Goal: Task Accomplishment & Management: Complete application form

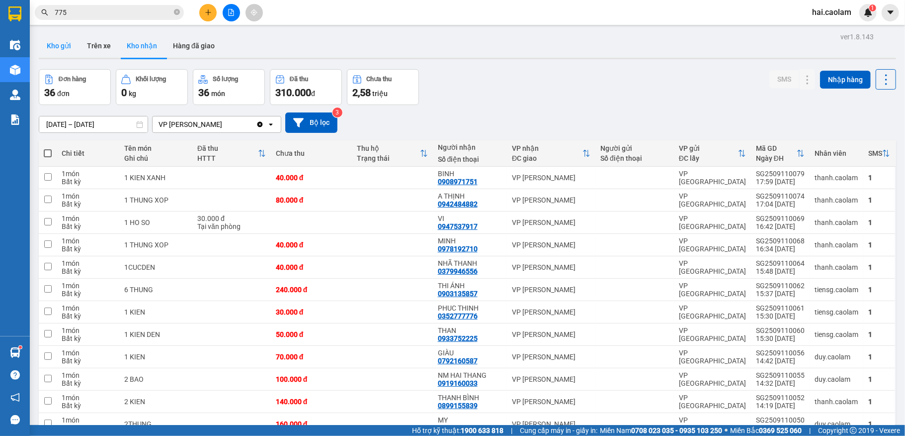
click at [66, 41] on button "Kho gửi" at bounding box center [59, 46] width 40 height 24
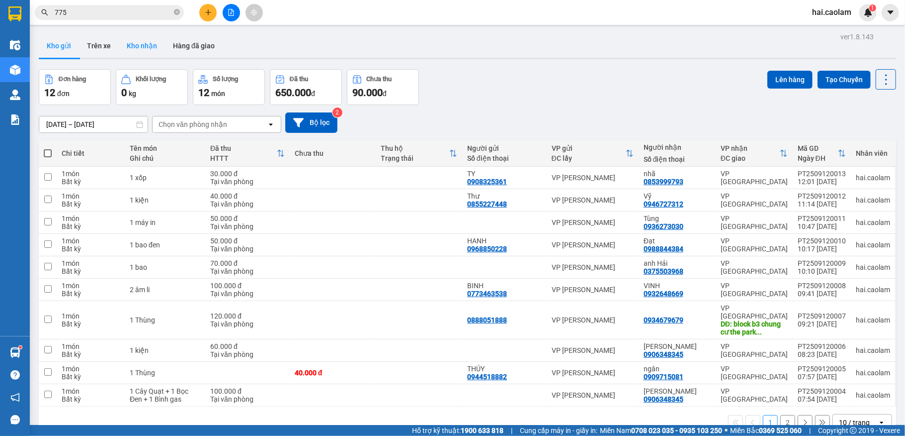
click at [145, 46] on button "Kho nhận" at bounding box center [142, 46] width 46 height 24
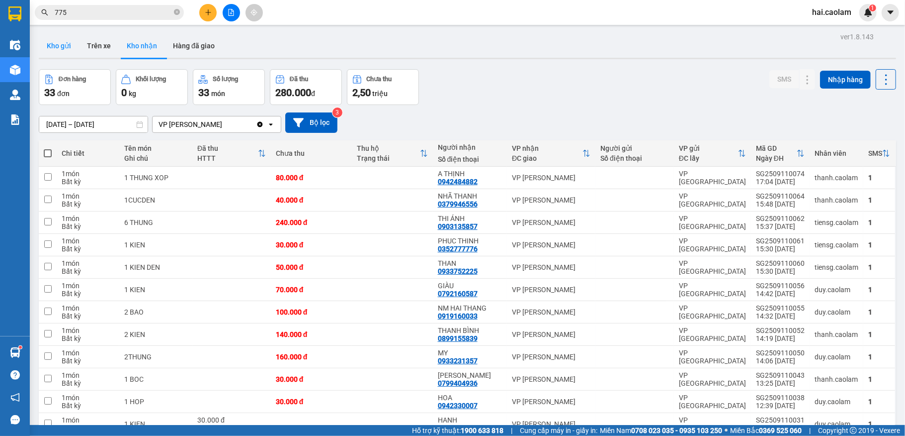
click at [60, 44] on button "Kho gửi" at bounding box center [59, 46] width 40 height 24
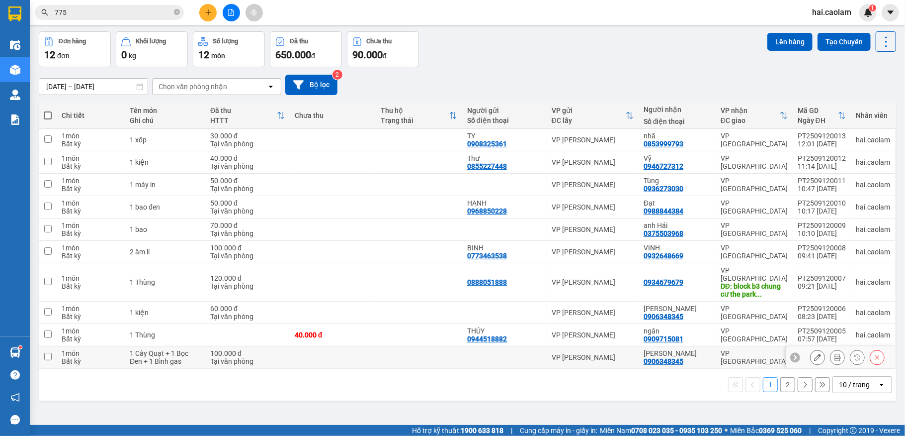
scroll to position [46, 0]
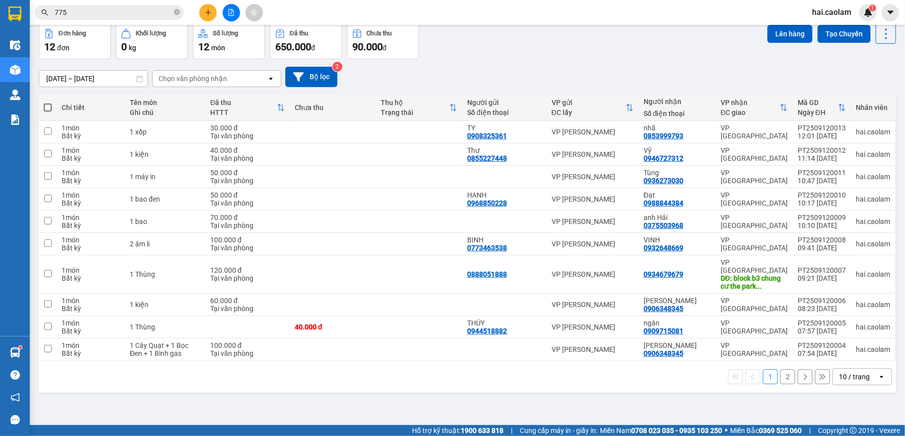
click at [839, 371] on div "10 / trang" at bounding box center [854, 376] width 31 height 10
click at [836, 355] on div "100 / trang" at bounding box center [851, 350] width 60 height 18
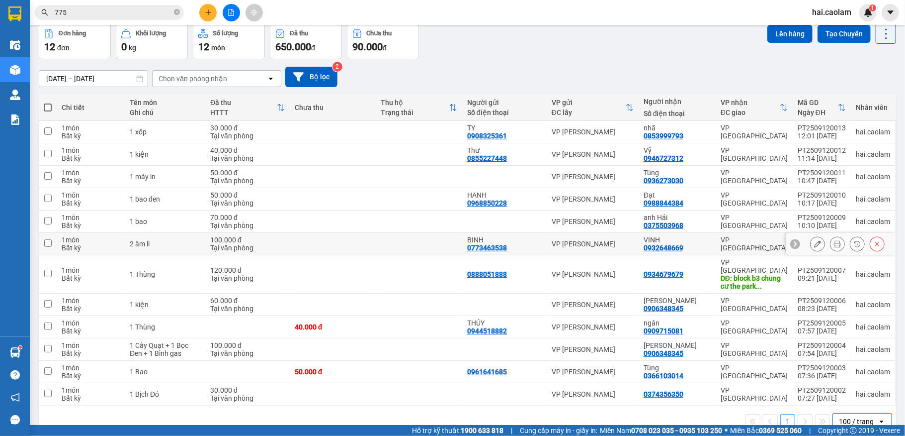
scroll to position [62, 0]
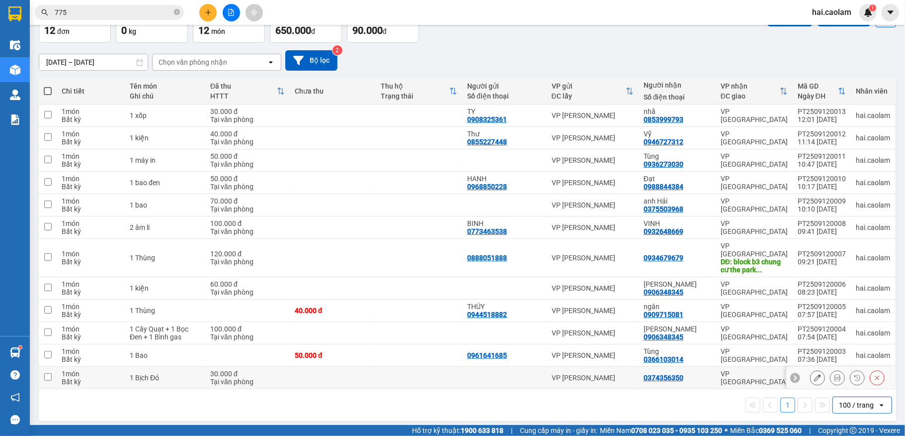
click at [417, 366] on td at bounding box center [419, 377] width 87 height 22
checkbox input "true"
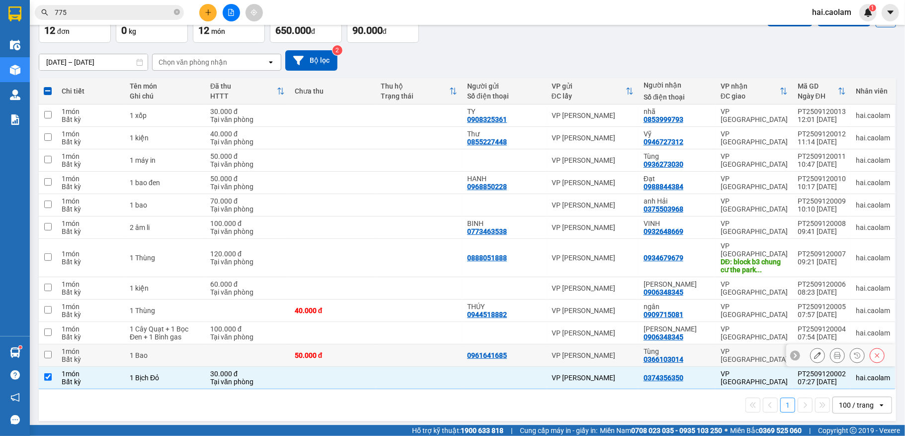
click at [359, 351] on div "50.000 đ" at bounding box center [333, 355] width 77 height 8
checkbox input "true"
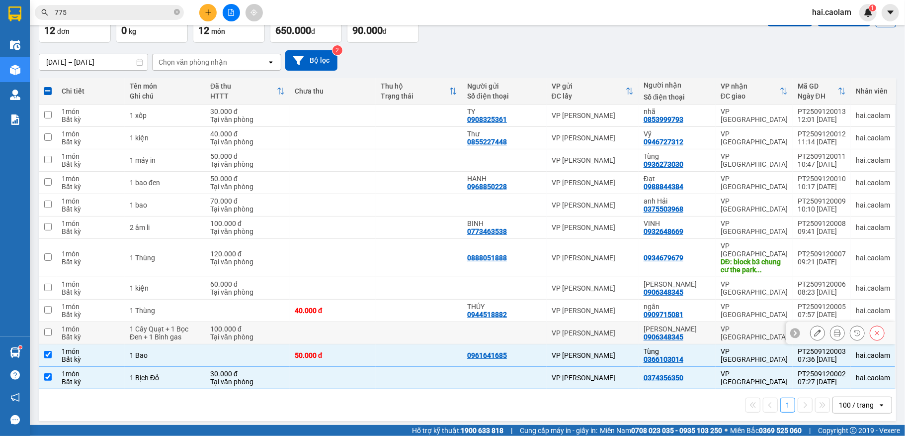
click at [361, 324] on td at bounding box center [333, 333] width 87 height 22
checkbox input "true"
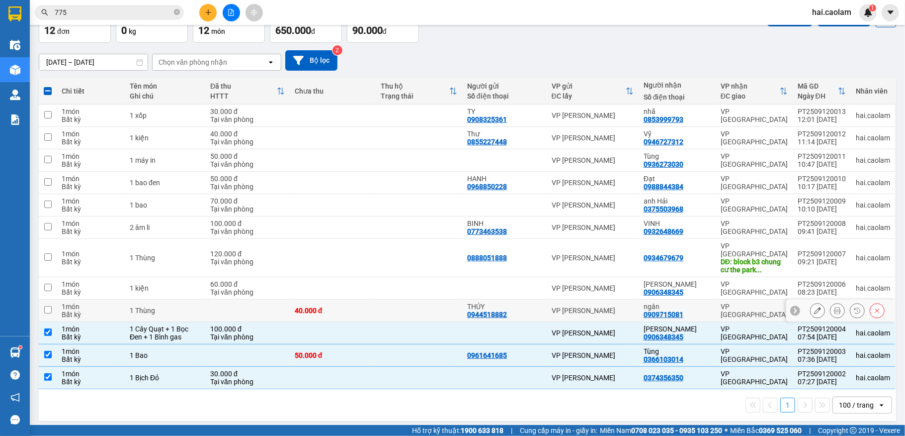
click at [539, 299] on td "THÚY 0944518882" at bounding box center [504, 310] width 85 height 22
checkbox input "true"
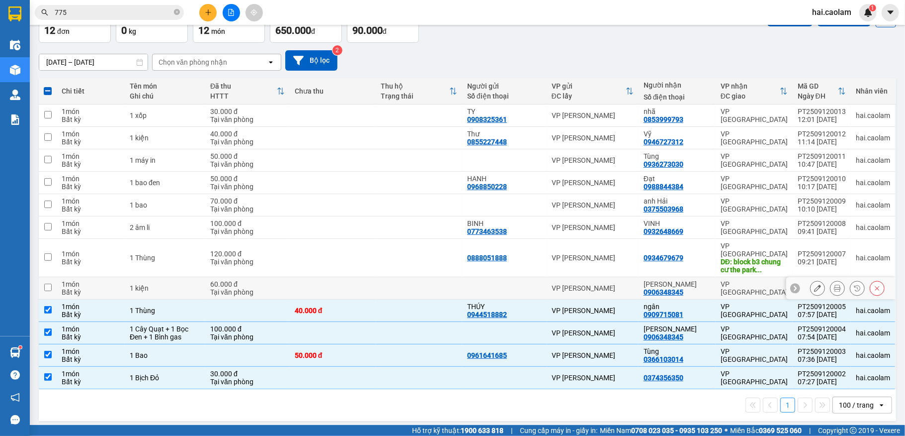
click at [701, 281] on div "Vũ 0906348345" at bounding box center [677, 288] width 67 height 16
checkbox input "true"
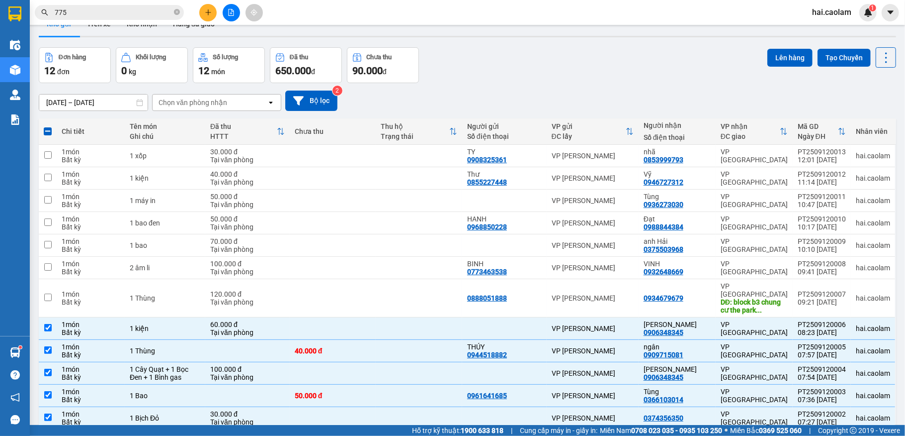
scroll to position [0, 0]
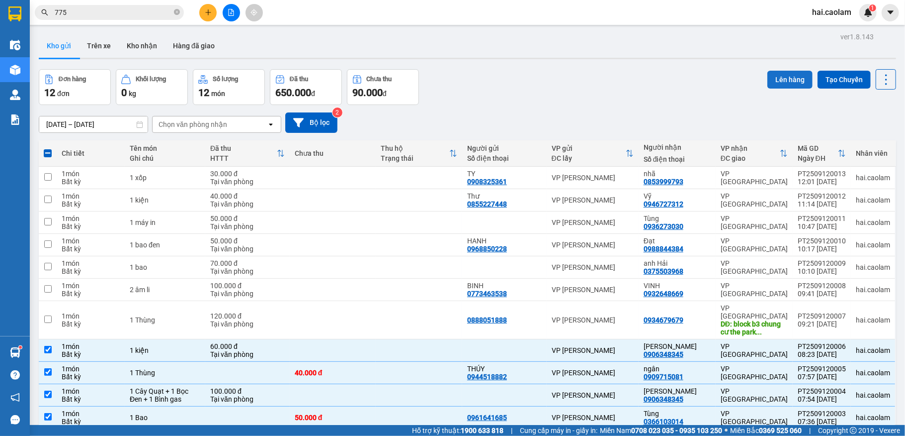
click at [768, 80] on button "Lên hàng" at bounding box center [790, 80] width 45 height 18
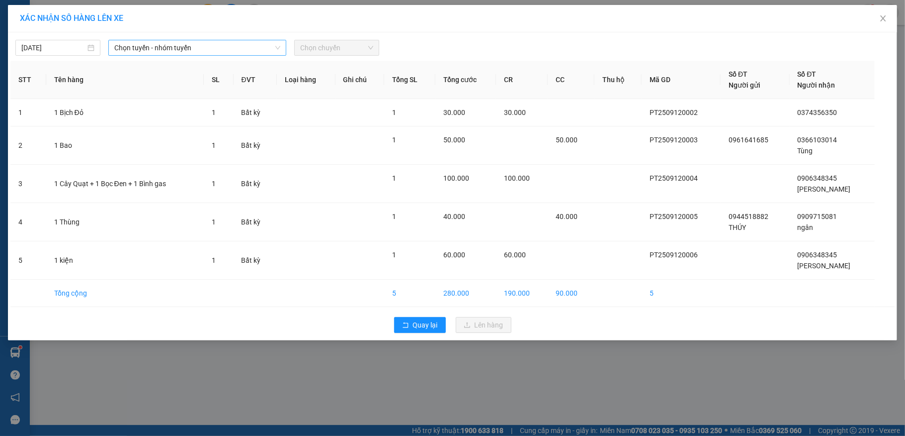
click at [219, 45] on span "Chọn tuyến - nhóm tuyến" at bounding box center [197, 47] width 166 height 15
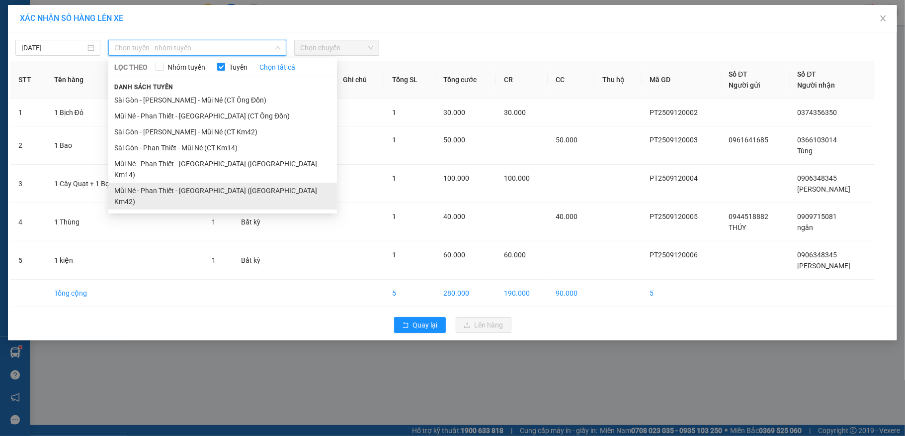
click at [233, 182] on li "Mũi Né - Phan Thiết - Sài Gòn (CT Km42)" at bounding box center [222, 195] width 229 height 27
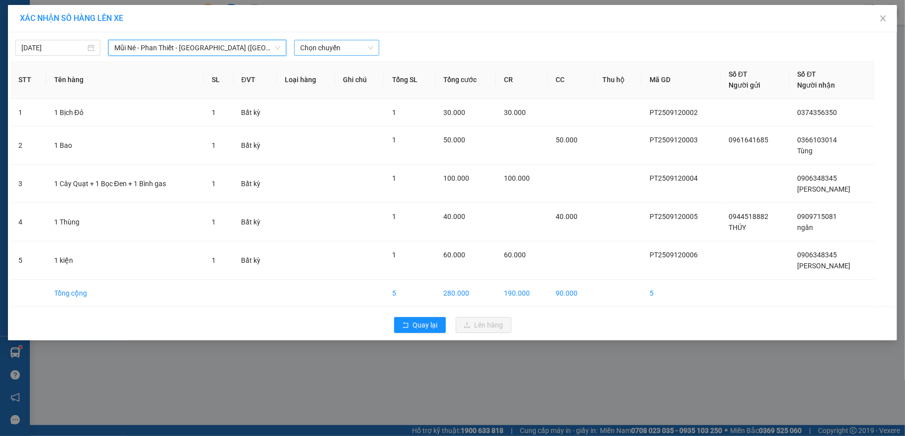
click at [341, 43] on span "Chọn chuyến" at bounding box center [336, 47] width 73 height 15
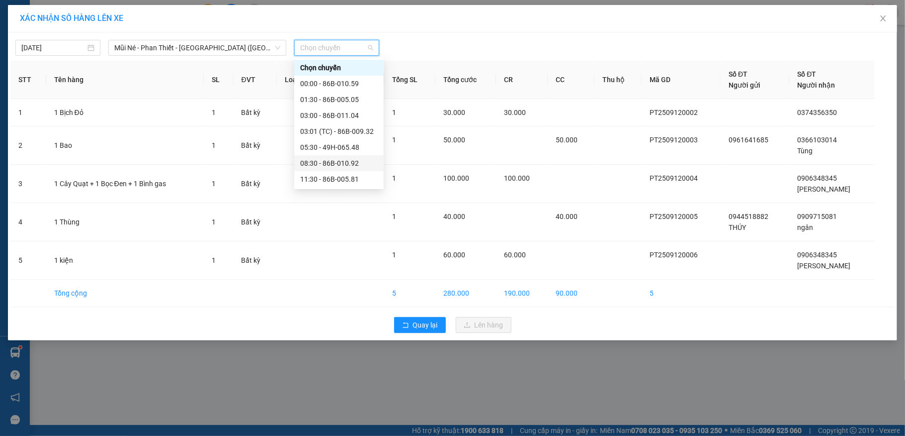
click at [333, 162] on div "08:30 - 86B-010.92" at bounding box center [339, 163] width 78 height 11
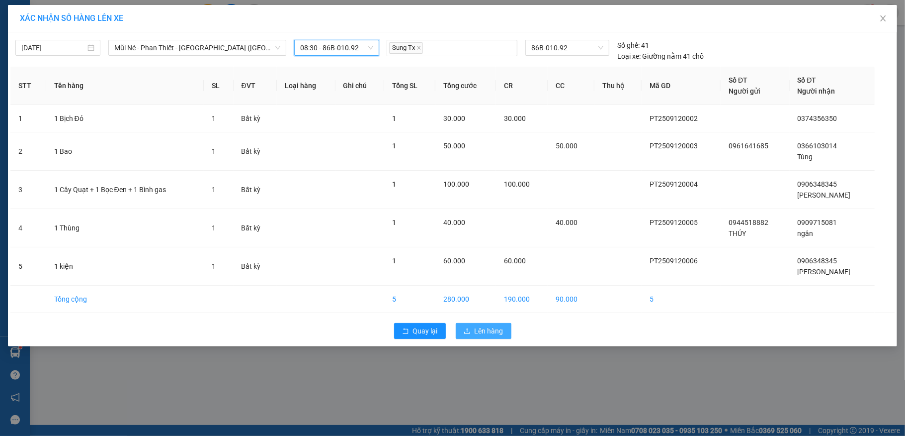
click at [484, 332] on span "Lên hàng" at bounding box center [489, 330] width 29 height 11
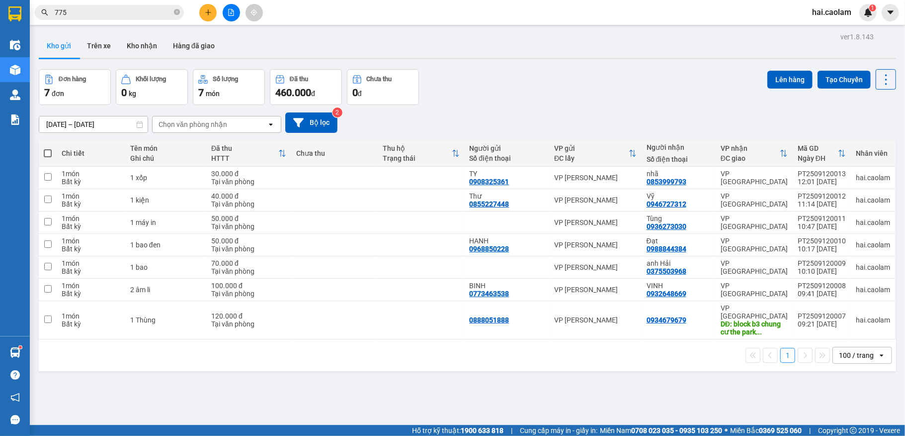
click at [439, 380] on div "ver 1.8.143 Kho gửi Trên xe Kho nhận Hàng đã giao Đơn hàng 7 đơn Khối lượng 0 k…" at bounding box center [468, 248] width 866 height 436
click at [545, 112] on div "10/09/2025 – 12/09/2025 Press the down arrow key to interact with the calendar …" at bounding box center [468, 122] width 858 height 20
click at [541, 111] on div "10/09/2025 – 12/09/2025 Press the down arrow key to interact with the calendar …" at bounding box center [468, 122] width 858 height 35
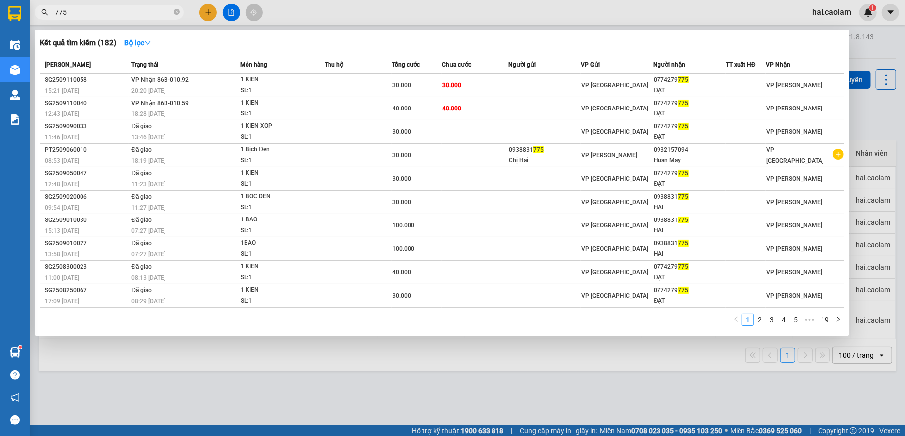
click at [117, 10] on input "775" at bounding box center [113, 12] width 117 height 11
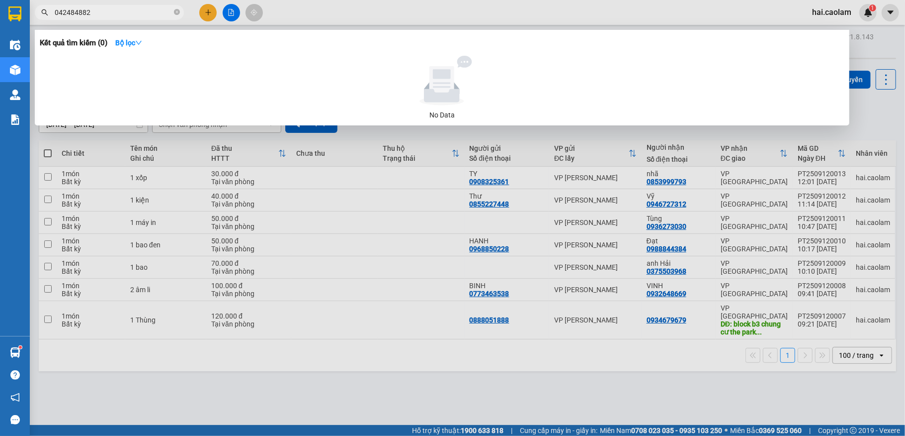
drag, startPoint x: 58, startPoint y: 12, endPoint x: 68, endPoint y: 7, distance: 10.7
click at [64, 9] on input "042484882" at bounding box center [113, 12] width 117 height 11
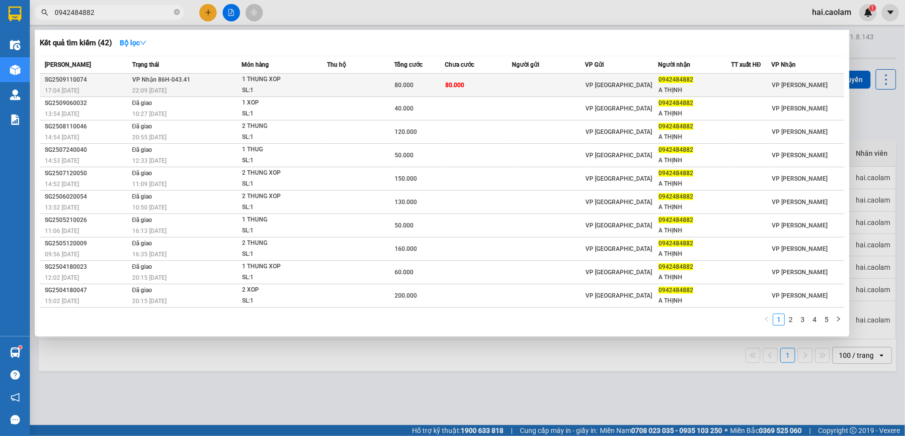
type input "0942484882"
click at [464, 83] on td "80.000" at bounding box center [478, 85] width 67 height 23
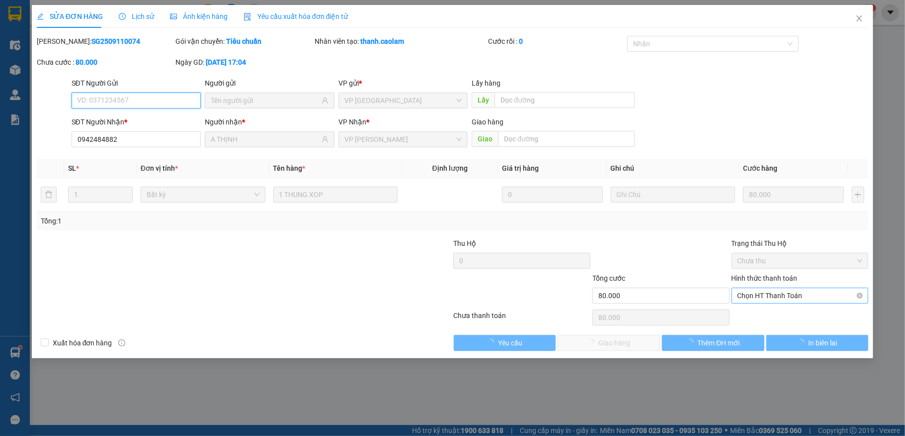
type input "0942484882"
type input "A THỊNH"
type input "80.000"
click at [775, 294] on span "Chọn HT Thanh Toán" at bounding box center [800, 295] width 125 height 15
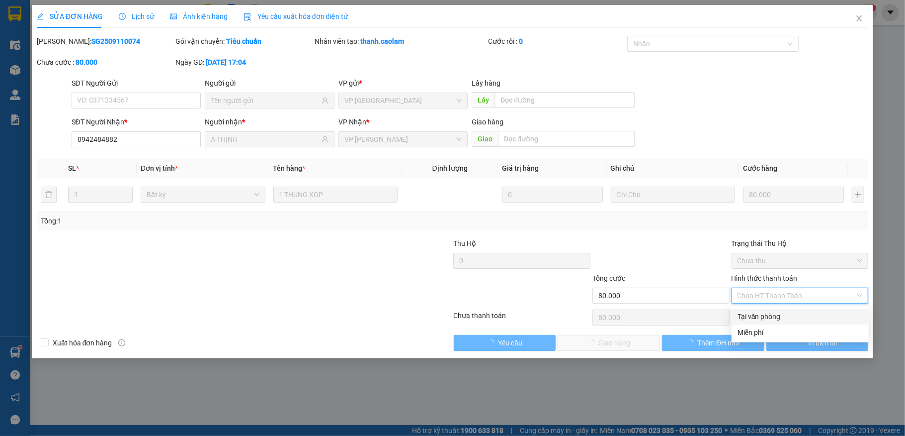
click at [775, 314] on div "Tại văn phòng" at bounding box center [800, 316] width 125 height 11
type input "0"
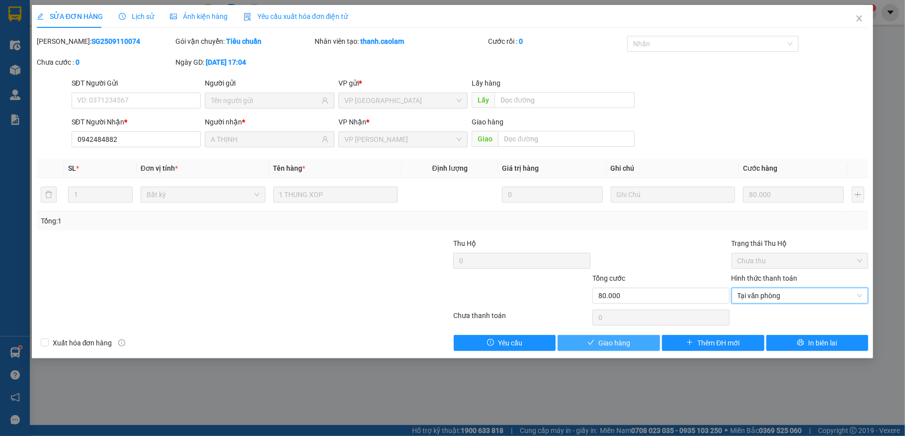
click at [594, 346] on icon "check" at bounding box center [591, 342] width 7 height 7
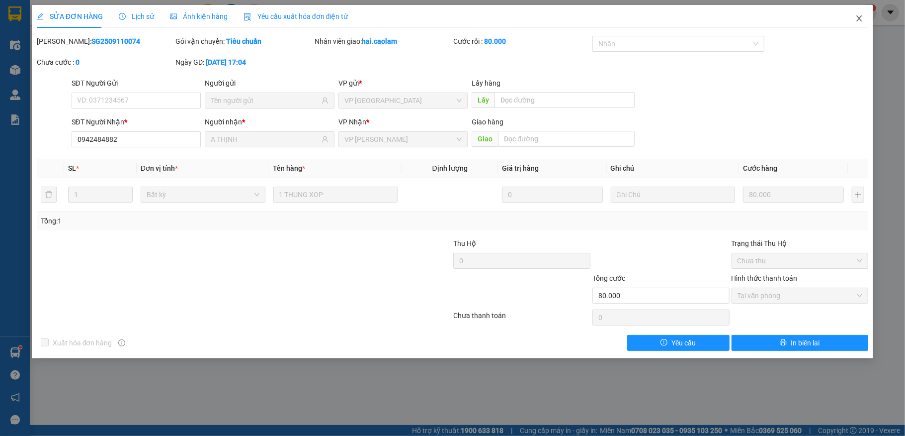
click at [859, 19] on icon "close" at bounding box center [860, 18] width 8 height 8
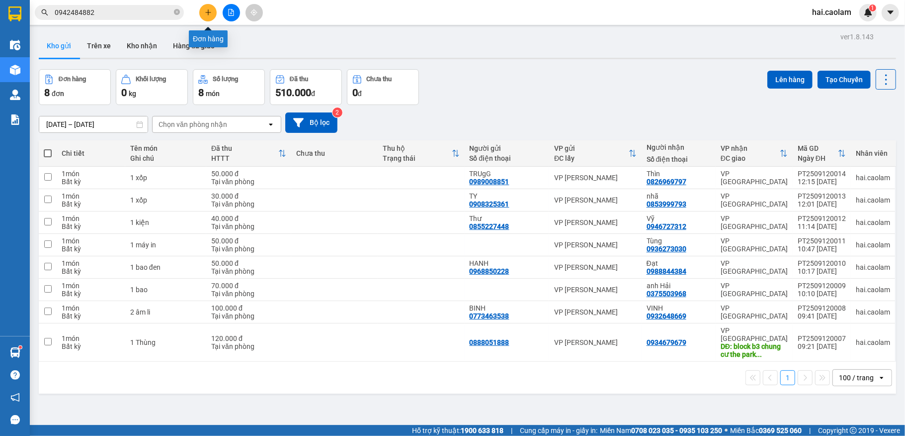
click at [204, 18] on button at bounding box center [207, 12] width 17 height 17
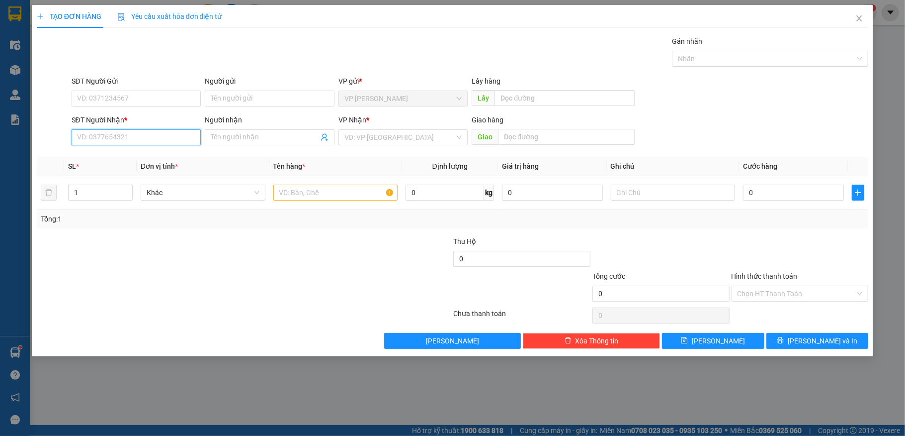
click at [161, 134] on input "SĐT Người Nhận *" at bounding box center [137, 137] width 130 height 16
type input "0563760031"
click at [134, 156] on div "0563760031 - Trâm" at bounding box center [137, 158] width 118 height 11
type input "Trâm"
type input "0563760031"
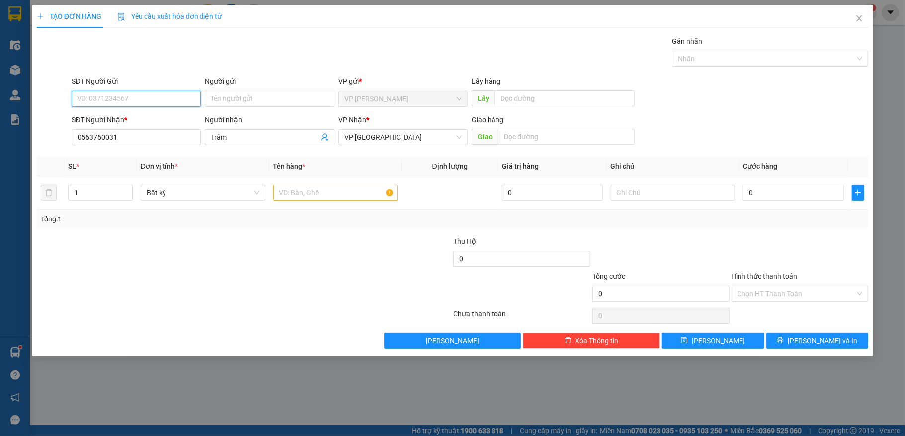
click at [134, 100] on input "SĐT Người Gửi" at bounding box center [137, 98] width 130 height 16
type input "0942217440"
click at [299, 192] on input "text" at bounding box center [335, 192] width 125 height 16
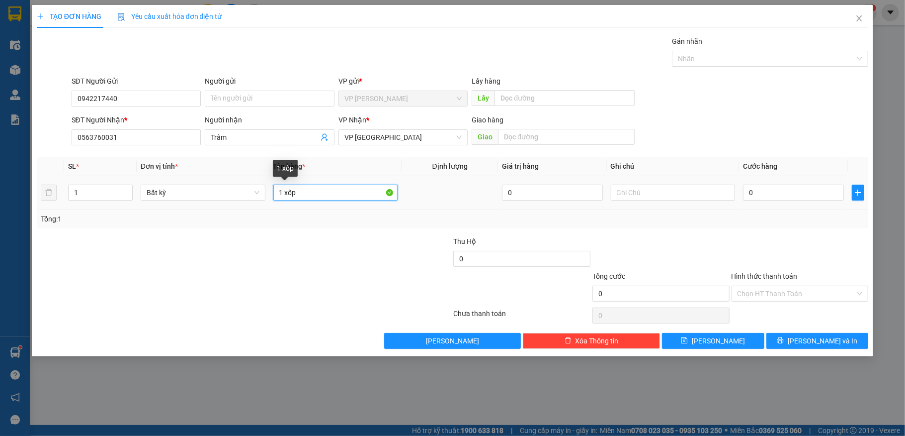
drag, startPoint x: 283, startPoint y: 193, endPoint x: 354, endPoint y: 187, distance: 70.9
click at [354, 191] on input "1 xốp" at bounding box center [335, 192] width 125 height 16
type input "1 kiện"
click at [777, 197] on input "0" at bounding box center [793, 192] width 100 height 16
type input "5"
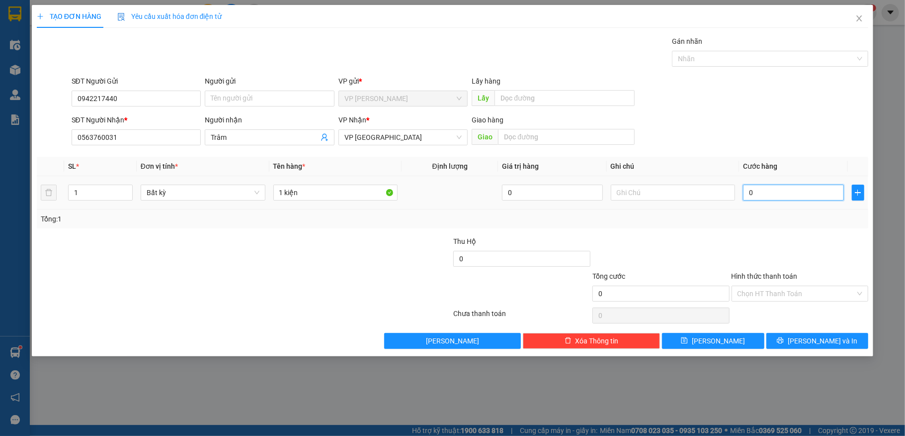
type input "5"
type input "52"
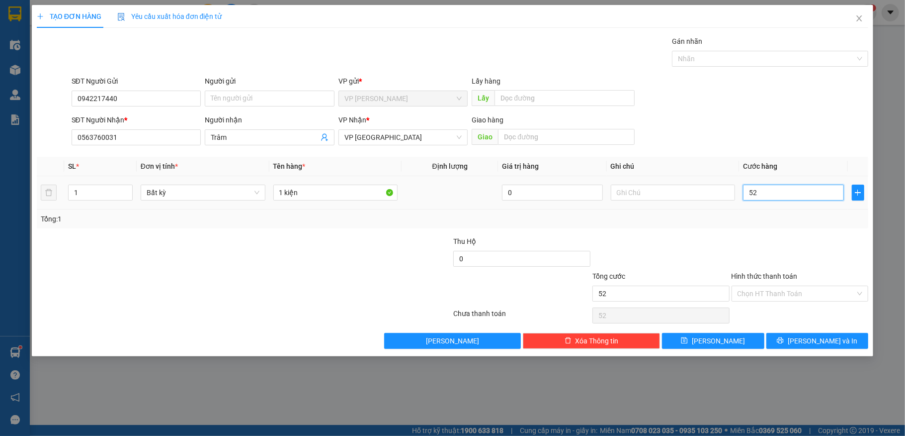
type input "5"
type input "50"
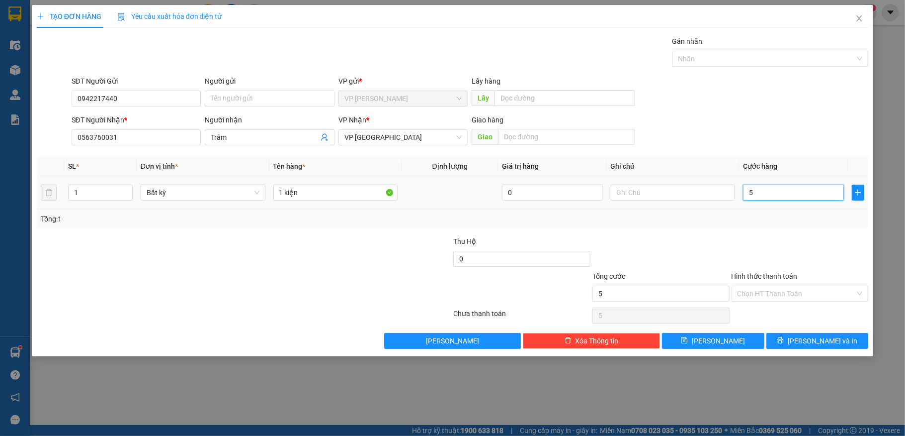
type input "50"
click at [795, 292] on input "Hình thức thanh toán" at bounding box center [797, 293] width 118 height 15
type input "50.000"
click at [785, 320] on div "Tại văn phòng" at bounding box center [800, 314] width 125 height 11
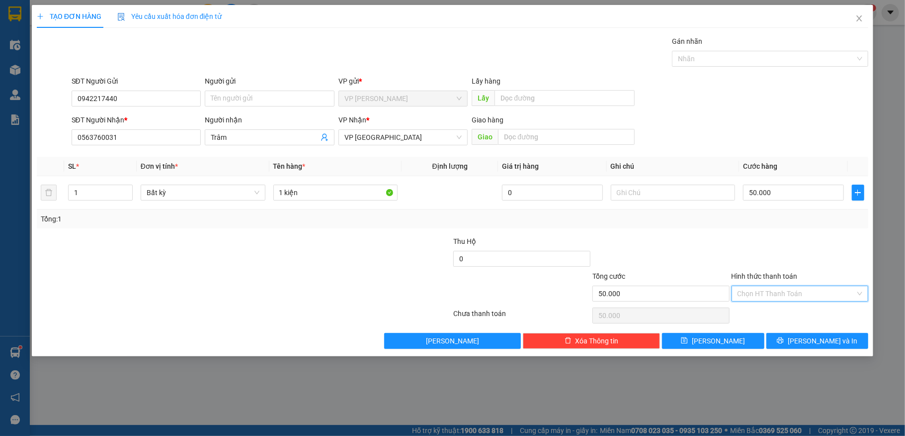
type input "0"
click at [799, 336] on button "Lưu và In" at bounding box center [818, 341] width 102 height 16
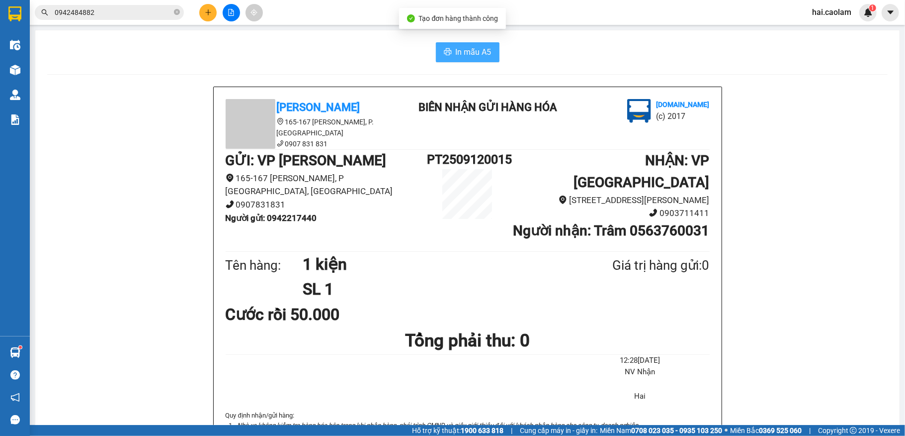
click at [473, 53] on span "In mẫu A5" at bounding box center [474, 52] width 36 height 12
